Goal: Communication & Community: Participate in discussion

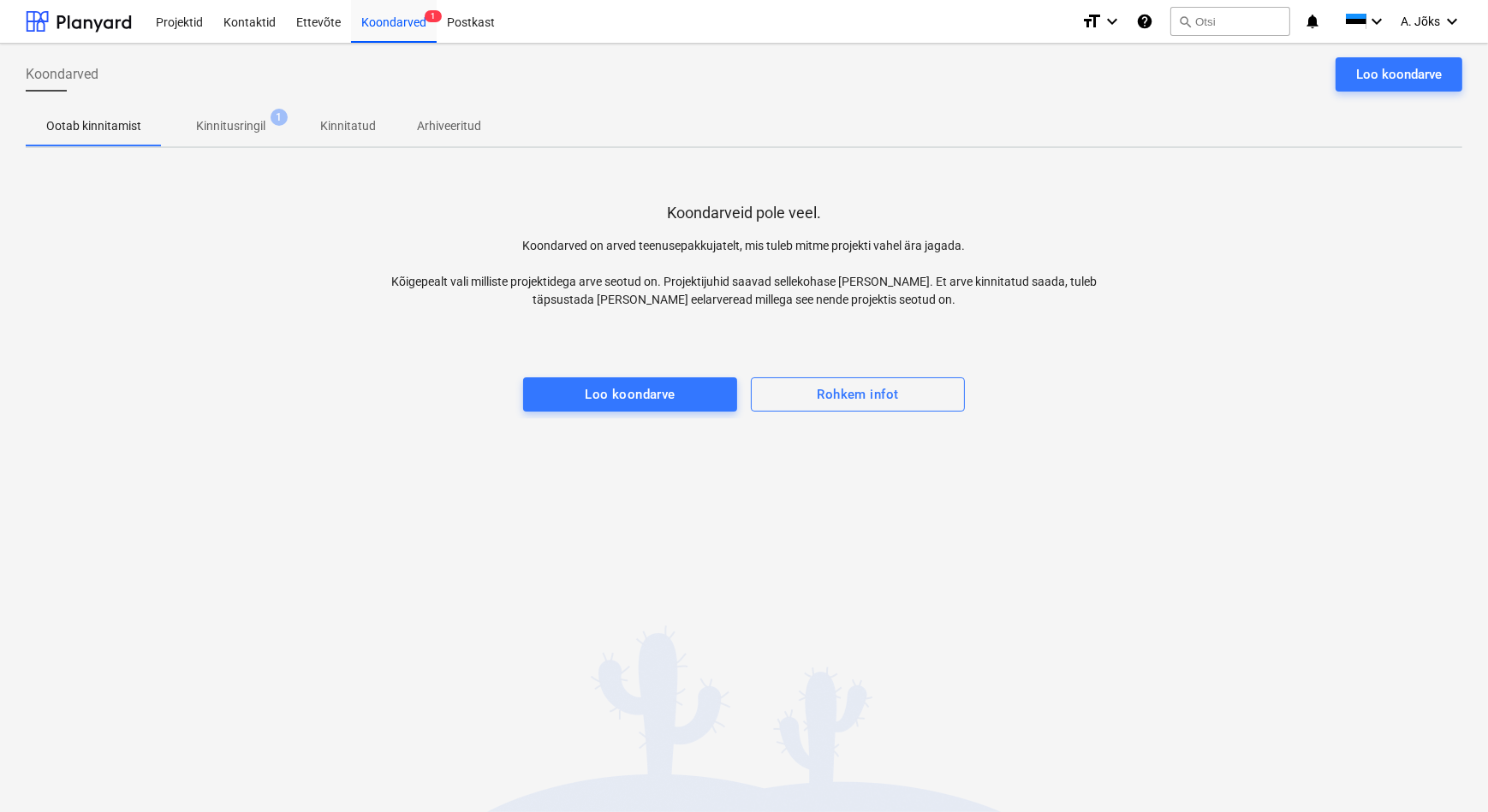
click at [226, 128] on p "Kinnitusringil" at bounding box center [230, 127] width 69 height 18
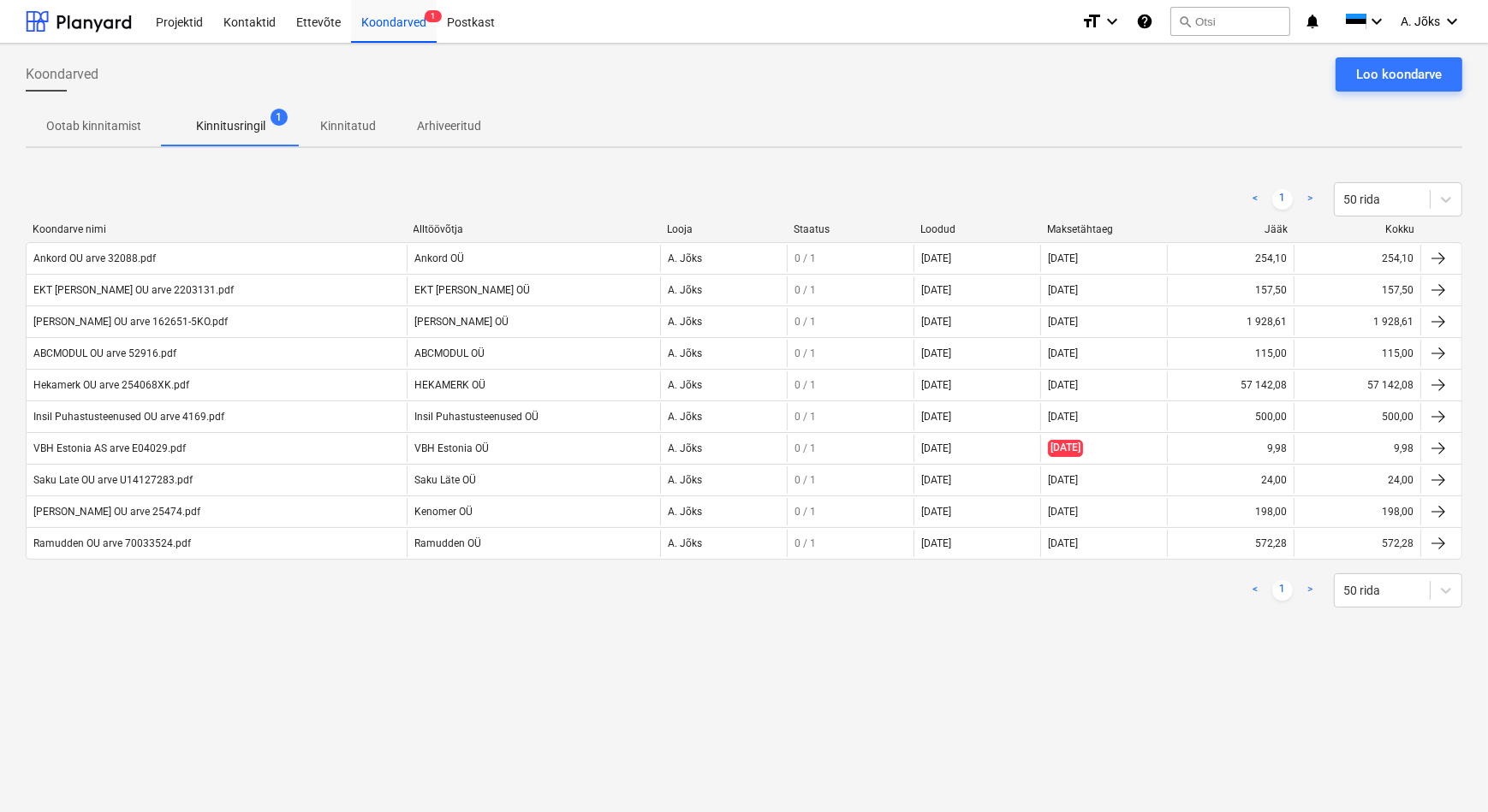
click at [702, 648] on div "Koondarved Loo koondarve Ootab kinnitamist Kinnitusringil 1 Kinnitatud Arhiveer…" at bounding box center [744, 427] width 1488 height 768
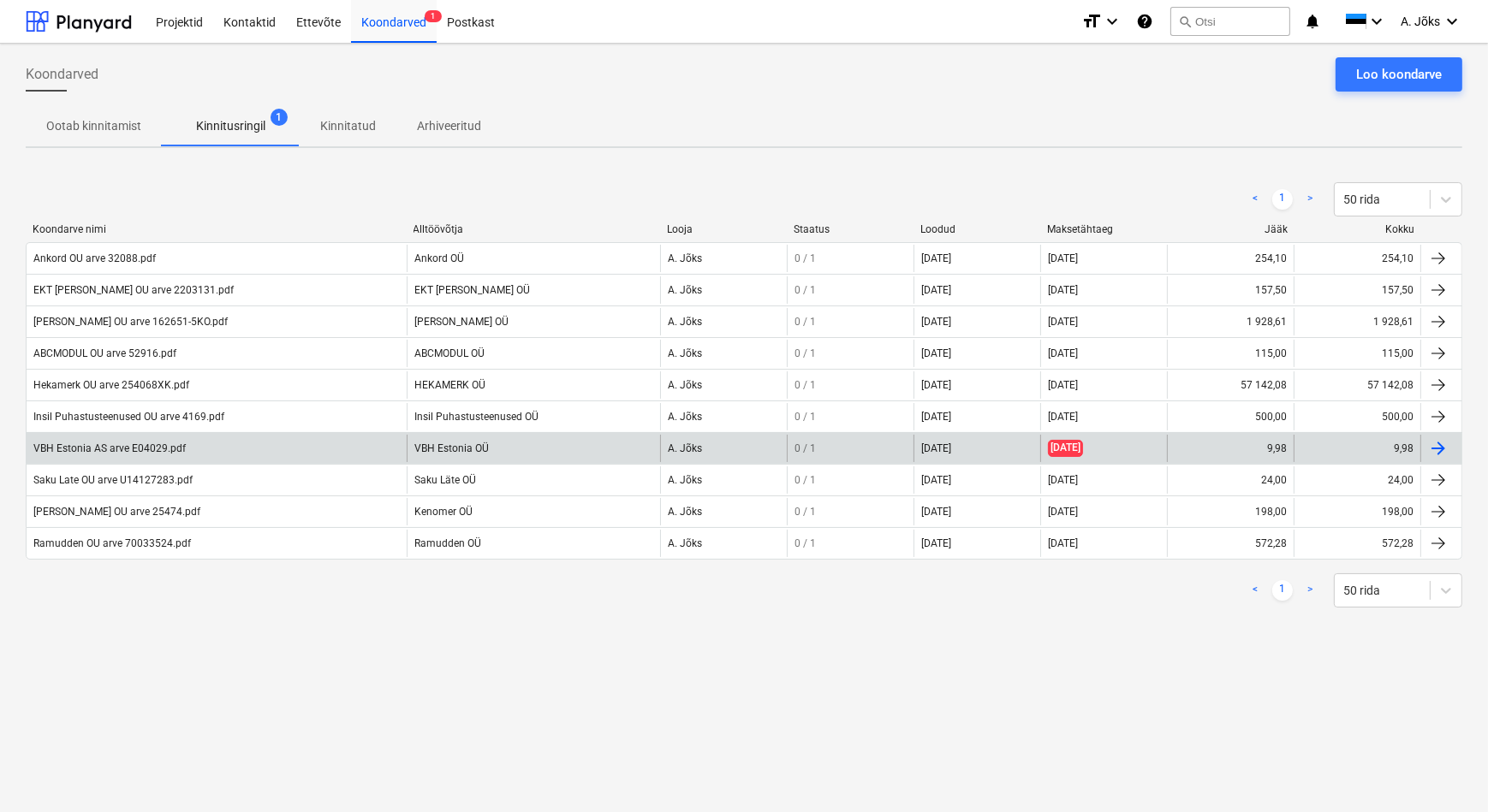
click at [171, 451] on div "VBH Estonia AS arve E04029.pdf" at bounding box center [109, 448] width 153 height 12
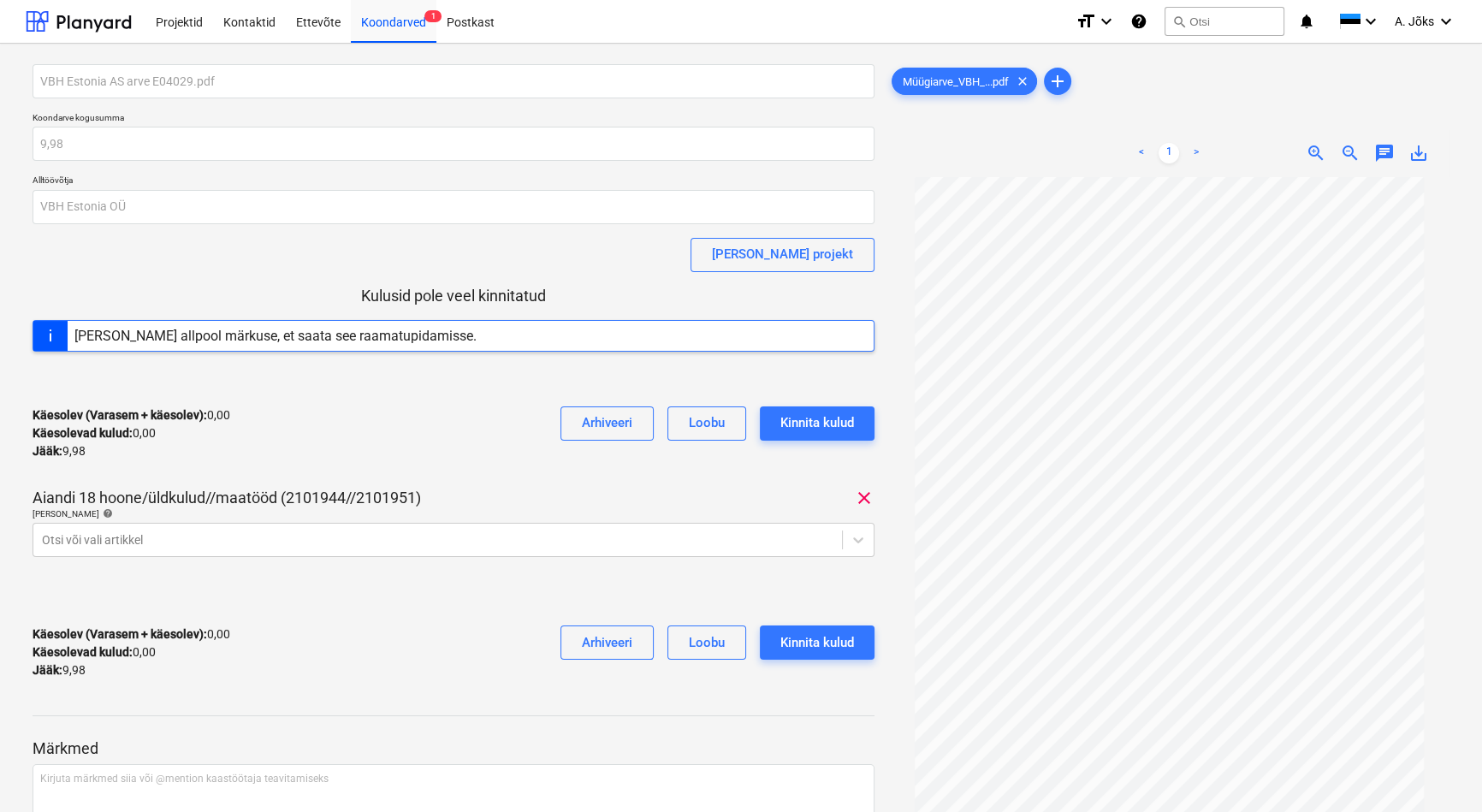
click at [1385, 156] on span "chat" at bounding box center [1385, 153] width 20 height 20
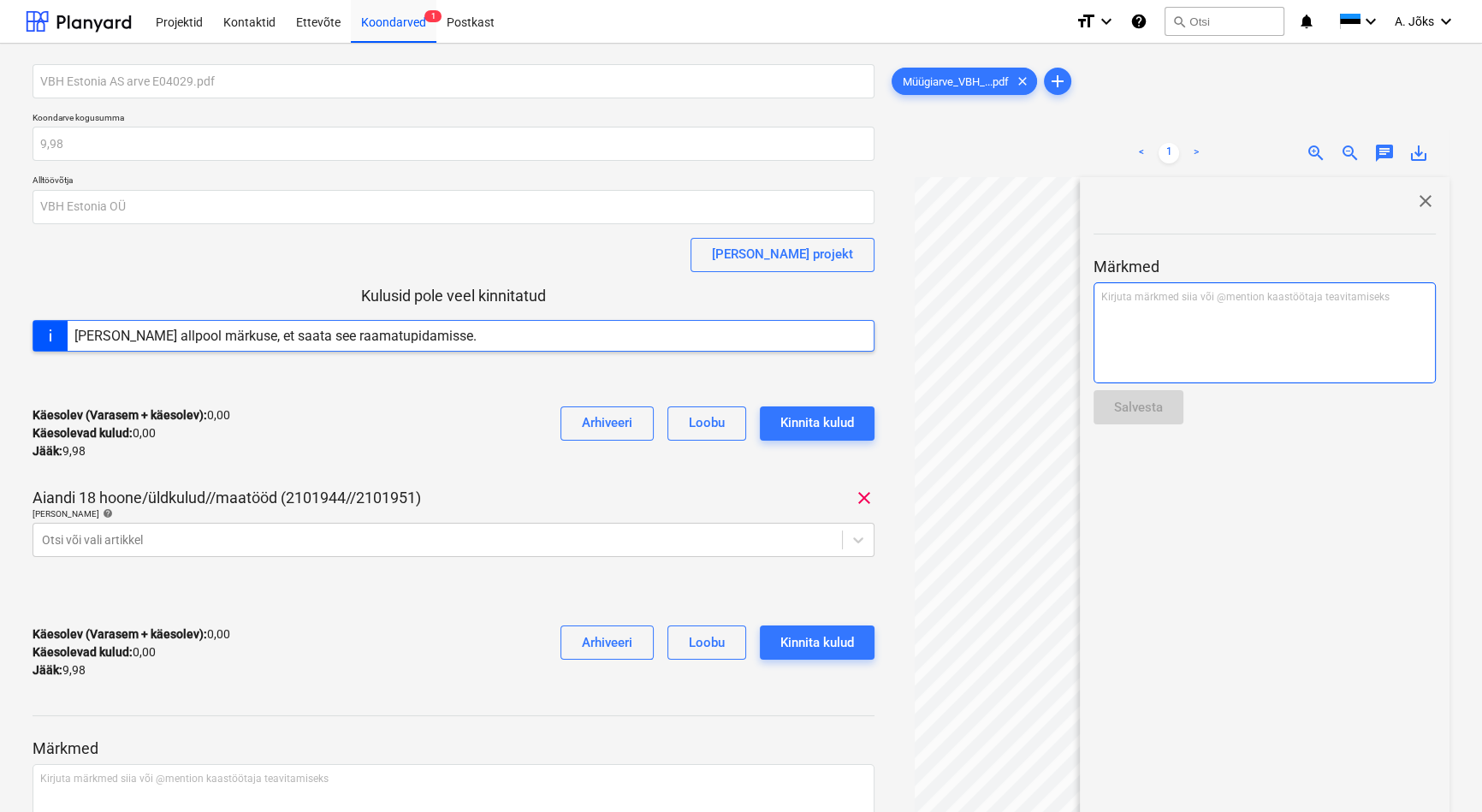
click at [1265, 299] on p "Kirjuta märkmed siia või @mention kaastöötaja teavitamiseks ﻿" at bounding box center [1265, 298] width 327 height 15
click at [1186, 300] on p "﻿ @ [PERSON_NAME] ﻿ ﻿" at bounding box center [1265, 299] width 327 height 17
click at [1187, 299] on span "selle arvega pidi kiire olema." at bounding box center [1252, 299] width 130 height 12
click at [1366, 299] on p "﻿ @ [PERSON_NAME] ﻿ Tiina ütles et selle arvega pidi kiire olema." at bounding box center [1265, 299] width 327 height 17
click at [1226, 310] on p "﻿ @ [PERSON_NAME] ﻿ Tiina ütles et selle arvega pidi kiire olema. Palun kinnita." at bounding box center [1265, 306] width 327 height 32
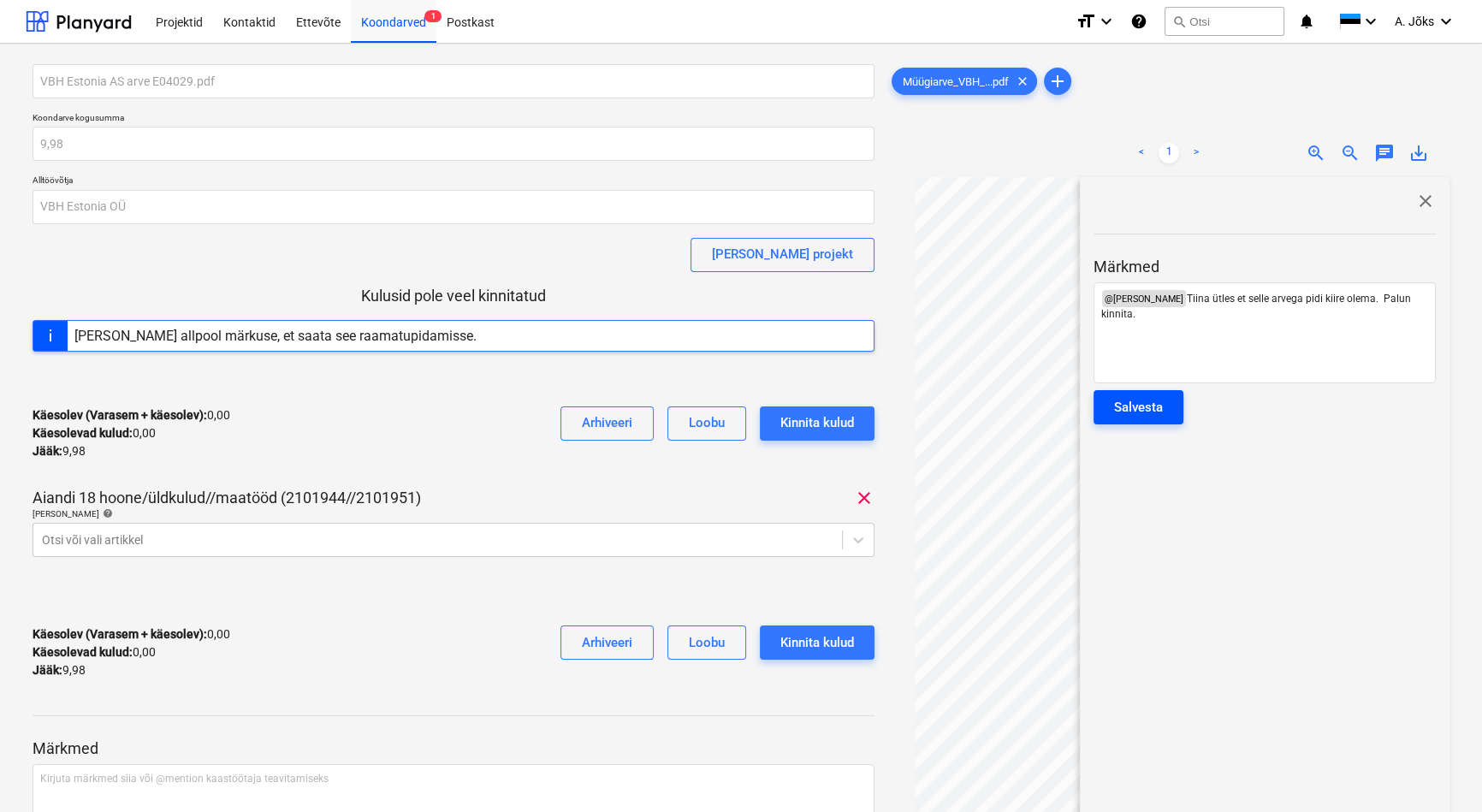
click at [1159, 401] on div "Salvesta" at bounding box center [1138, 407] width 49 height 22
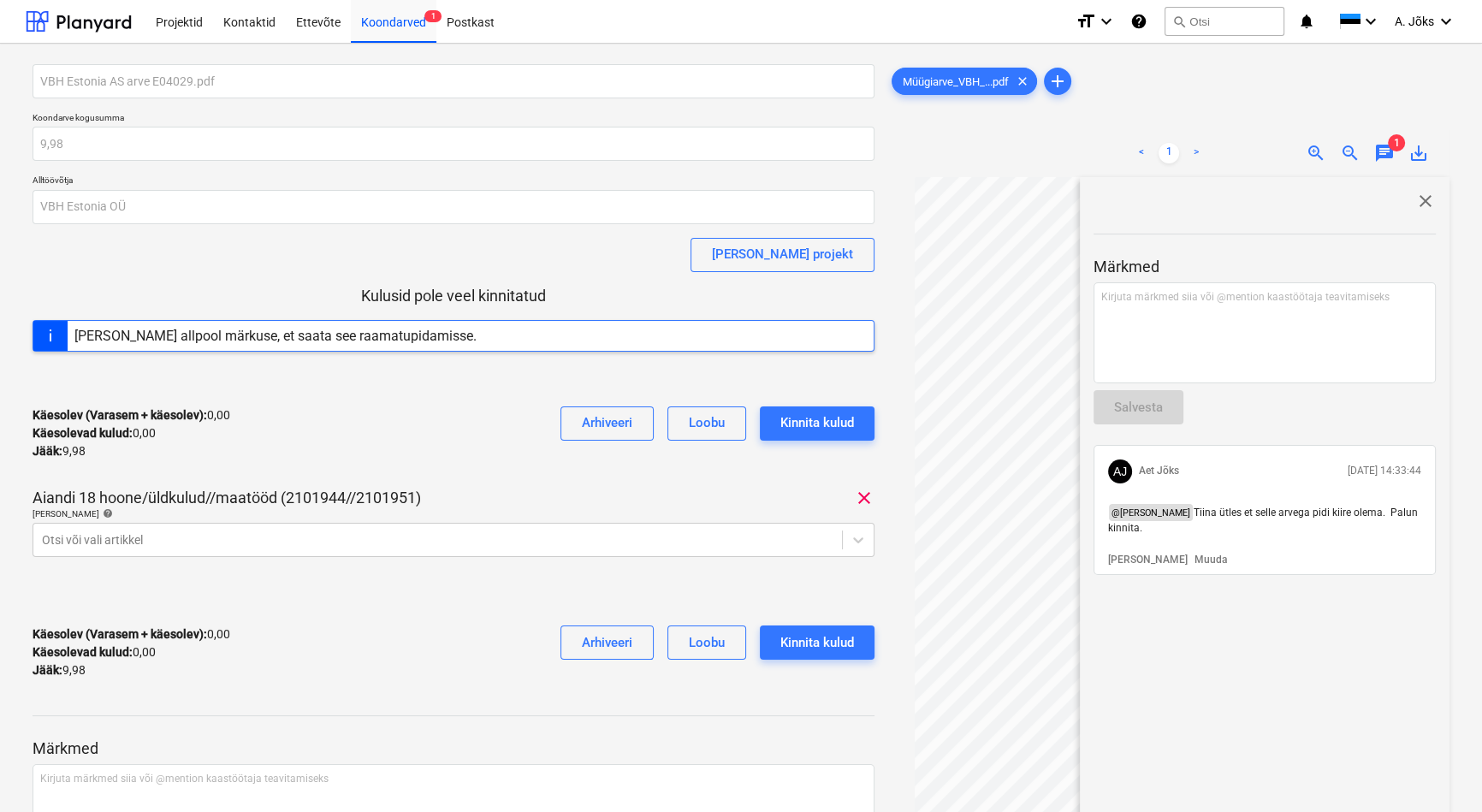
click at [1415, 197] on span "close" at bounding box center [1425, 201] width 20 height 20
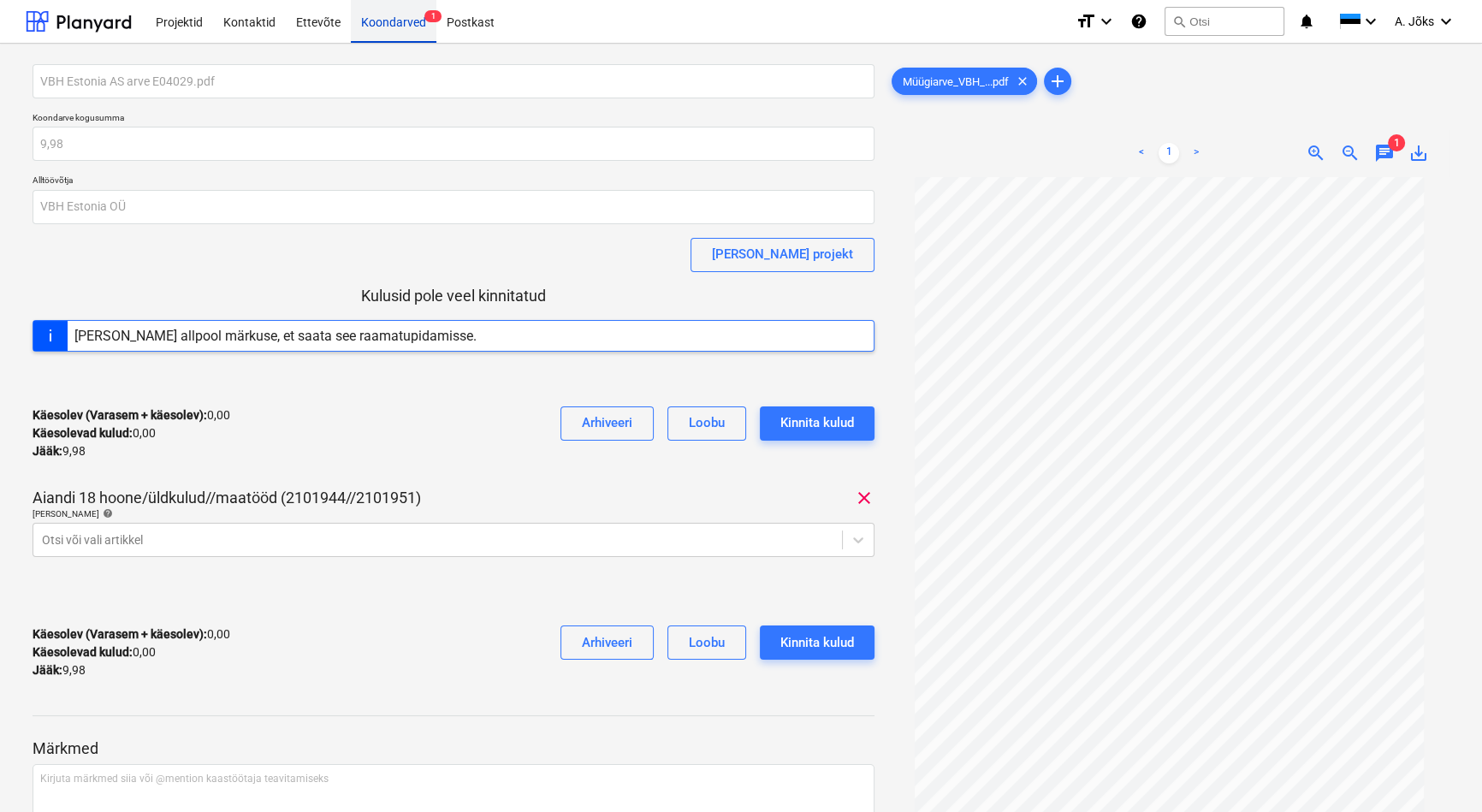
click at [404, 25] on div "Koondarved 1" at bounding box center [393, 20] width 85 height 43
